Goal: Navigation & Orientation: Find specific page/section

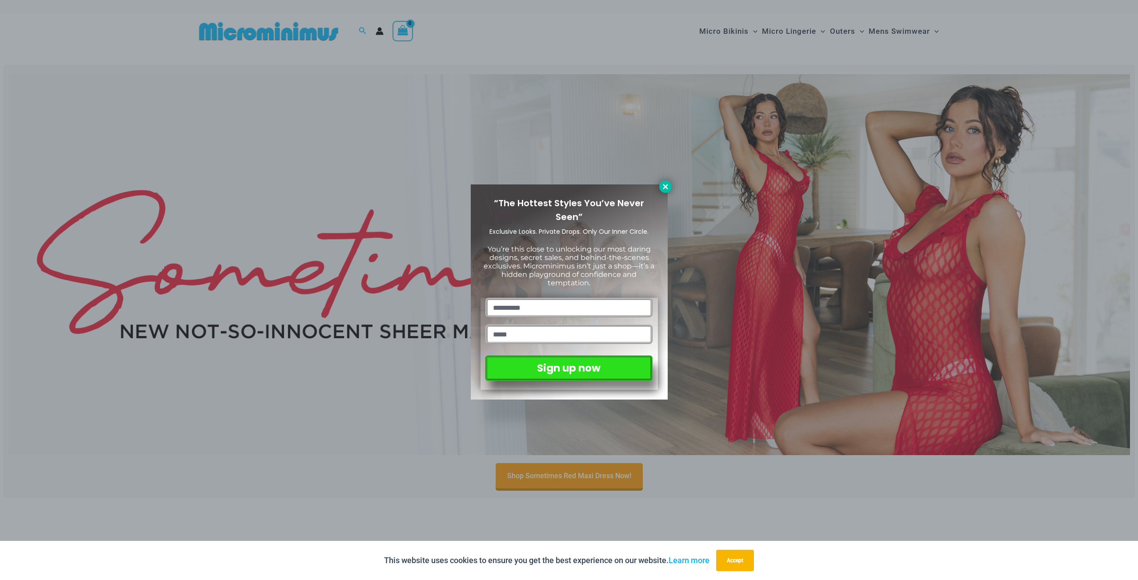
click at [665, 189] on icon at bounding box center [666, 187] width 8 height 8
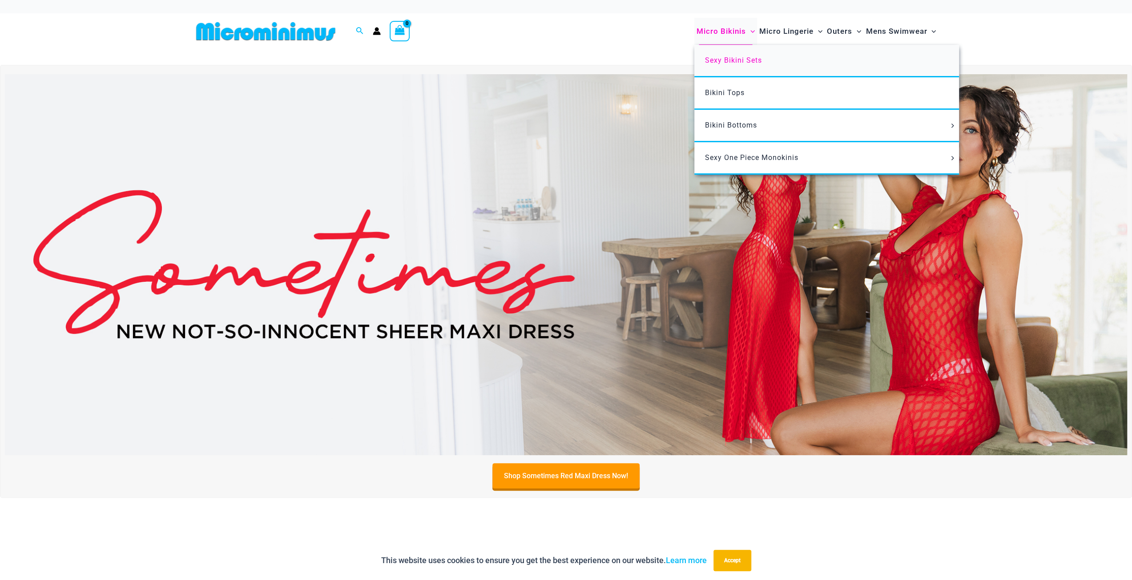
click at [732, 65] on link "Sexy Bikini Sets" at bounding box center [826, 61] width 265 height 32
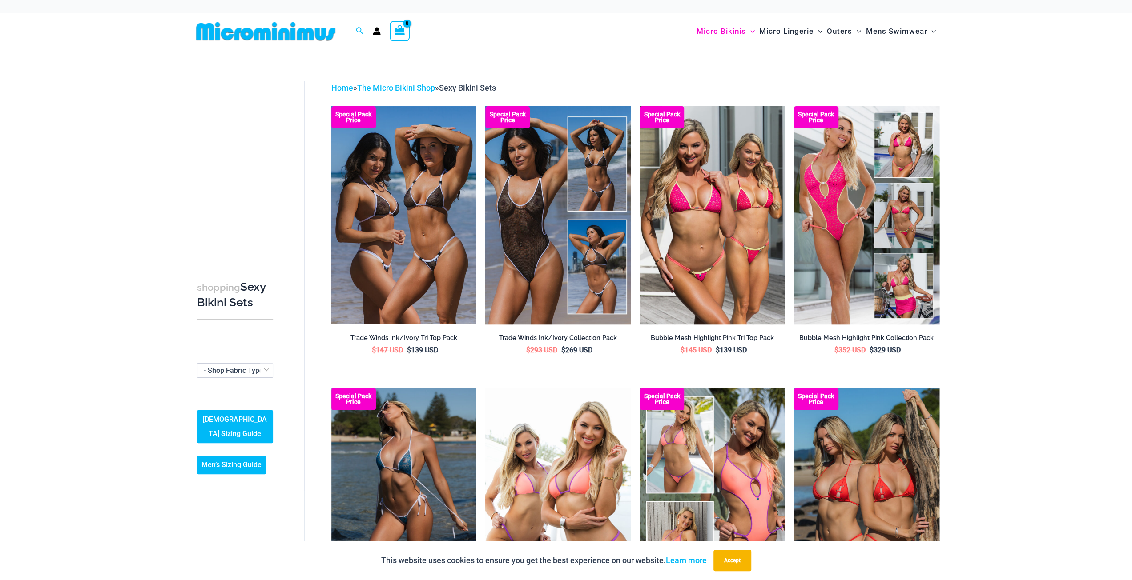
click at [257, 20] on div at bounding box center [270, 31] width 154 height 36
click at [256, 30] on img at bounding box center [266, 31] width 146 height 20
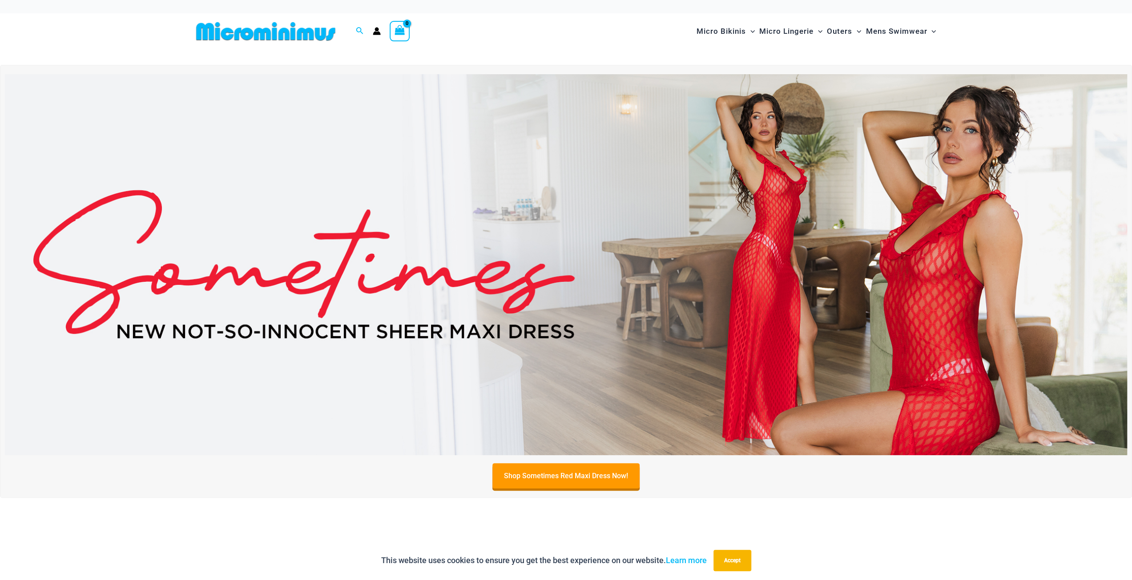
click at [294, 38] on img at bounding box center [266, 31] width 146 height 20
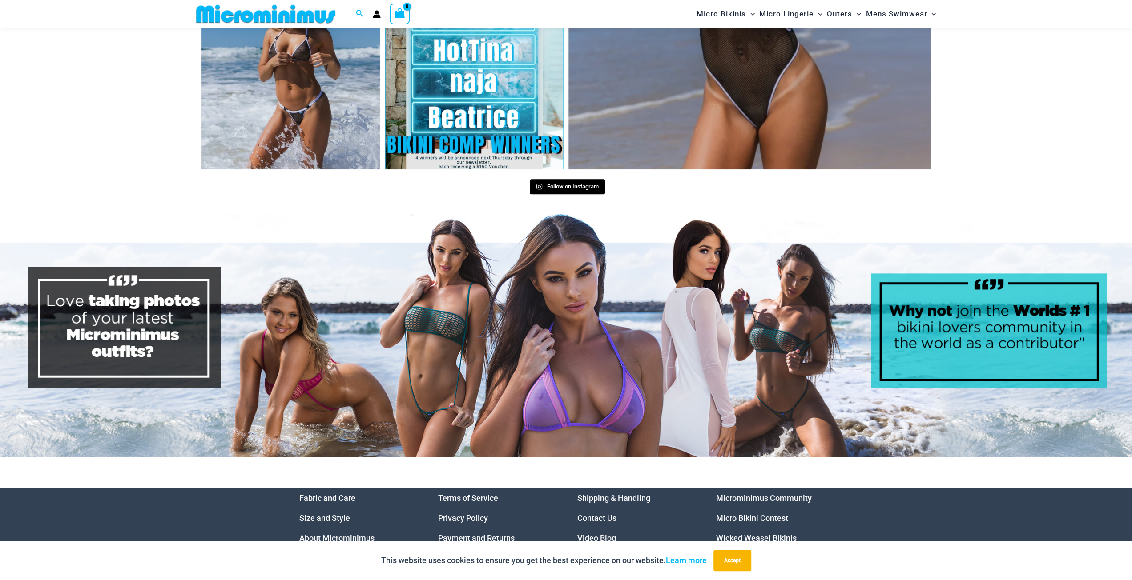
scroll to position [4287, 0]
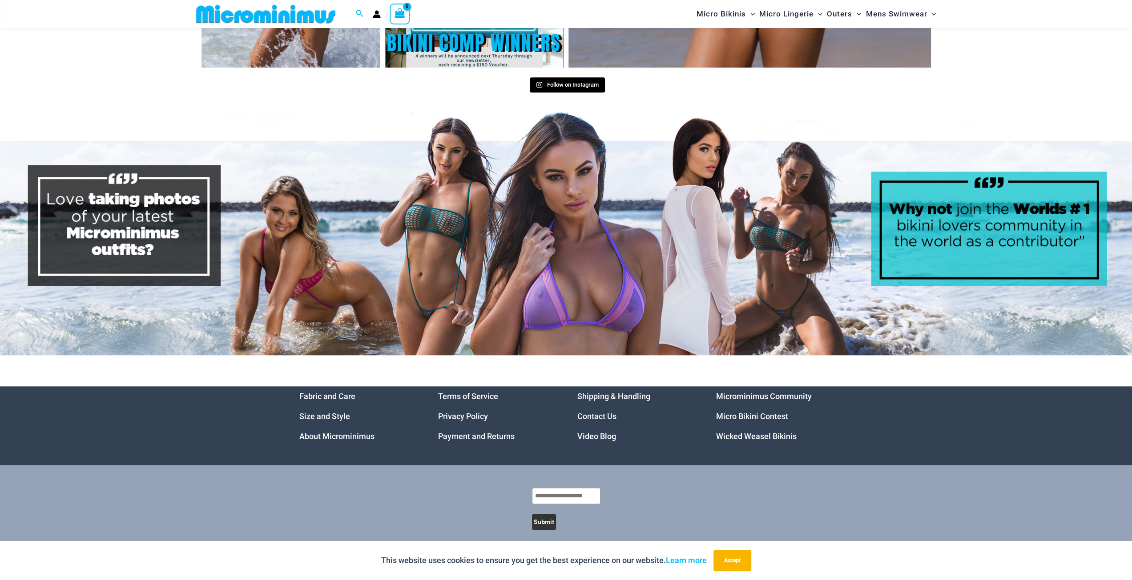
click at [754, 412] on link "Micro Bikini Contest" at bounding box center [752, 416] width 72 height 9
